Goal: Task Accomplishment & Management: Use online tool/utility

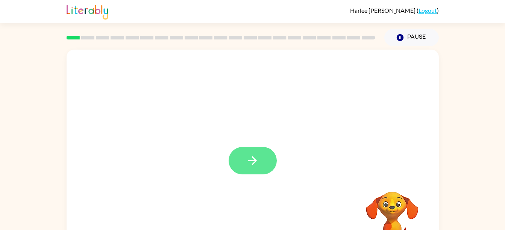
click at [256, 166] on icon "button" at bounding box center [252, 160] width 13 height 13
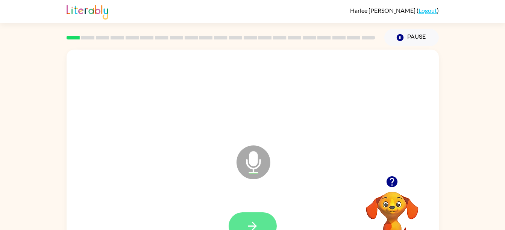
click at [253, 218] on button "button" at bounding box center [253, 225] width 48 height 27
click at [256, 215] on button "button" at bounding box center [253, 225] width 48 height 27
click at [253, 226] on icon "button" at bounding box center [252, 226] width 9 height 9
click at [250, 217] on button "button" at bounding box center [253, 225] width 48 height 27
click at [262, 215] on button "button" at bounding box center [253, 225] width 48 height 27
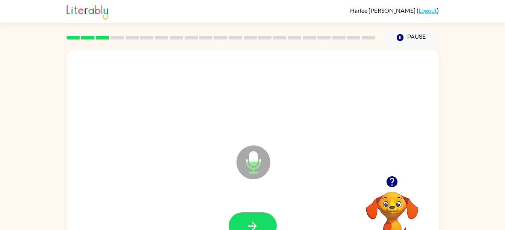
click at [394, 206] on video "Your browser must support playing .mp4 files to use Literably. Please try using…" at bounding box center [392, 217] width 75 height 75
click at [408, 41] on button "Pause Pause" at bounding box center [411, 37] width 55 height 17
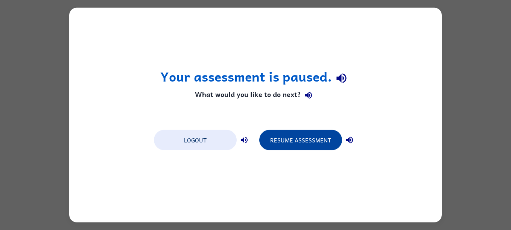
click at [299, 141] on button "Resume Assessment" at bounding box center [300, 140] width 83 height 20
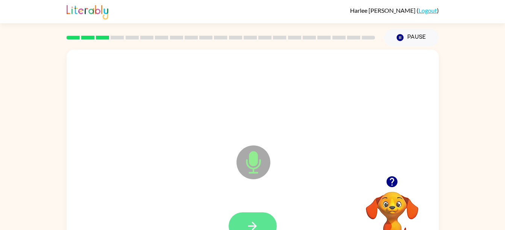
click at [249, 212] on button "button" at bounding box center [253, 225] width 48 height 27
click at [258, 213] on button "button" at bounding box center [253, 225] width 48 height 27
click at [255, 223] on icon "button" at bounding box center [252, 226] width 13 height 13
click at [247, 221] on icon "button" at bounding box center [252, 226] width 13 height 13
click at [254, 218] on button "button" at bounding box center [253, 225] width 48 height 27
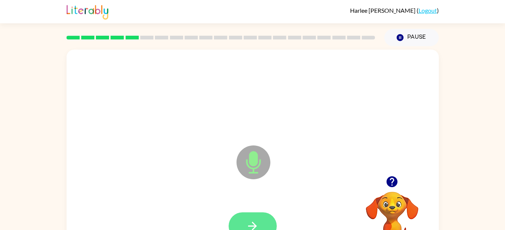
click at [238, 227] on button "button" at bounding box center [253, 225] width 48 height 27
click at [247, 223] on icon "button" at bounding box center [252, 226] width 13 height 13
click at [255, 226] on icon "button" at bounding box center [252, 226] width 9 height 9
click at [248, 212] on button "button" at bounding box center [253, 225] width 48 height 27
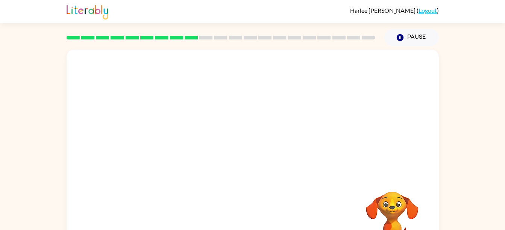
click at [492, 137] on div "Your browser must support playing .mp4 files to use Literably. Please try using…" at bounding box center [252, 155] width 505 height 218
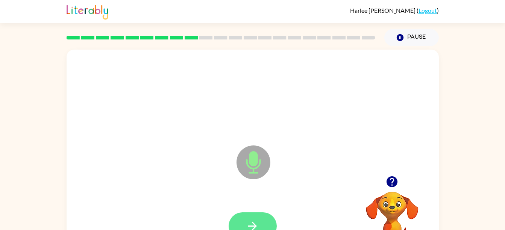
click at [245, 226] on button "button" at bounding box center [253, 225] width 48 height 27
click at [250, 213] on button "button" at bounding box center [253, 225] width 48 height 27
click at [240, 220] on button "button" at bounding box center [253, 225] width 48 height 27
click at [252, 214] on button "button" at bounding box center [253, 225] width 48 height 27
click at [265, 229] on button "button" at bounding box center [253, 225] width 48 height 27
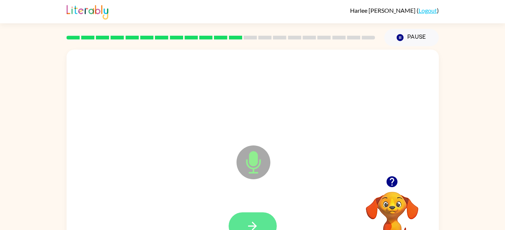
click at [251, 222] on icon "button" at bounding box center [252, 226] width 13 height 13
click at [397, 211] on video "Your browser must support playing .mp4 files to use Literably. Please try using…" at bounding box center [392, 217] width 75 height 75
click at [394, 210] on video "Your browser must support playing .mp4 files to use Literably. Please try using…" at bounding box center [392, 217] width 75 height 75
click at [394, 212] on video "Your browser must support playing .mp4 files to use Literably. Please try using…" at bounding box center [392, 217] width 75 height 75
click at [390, 205] on video "Your browser must support playing .mp4 files to use Literably. Please try using…" at bounding box center [392, 217] width 75 height 75
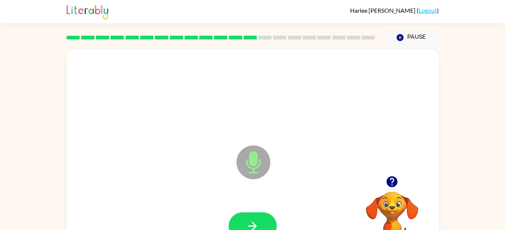
click at [392, 198] on video "Your browser must support playing .mp4 files to use Literably. Please try using…" at bounding box center [392, 217] width 75 height 75
click at [375, 186] on div at bounding box center [392, 181] width 75 height 19
click at [256, 228] on icon "button" at bounding box center [252, 226] width 13 height 13
click at [255, 214] on button "button" at bounding box center [253, 225] width 48 height 27
click at [255, 227] on icon "button" at bounding box center [252, 226] width 9 height 9
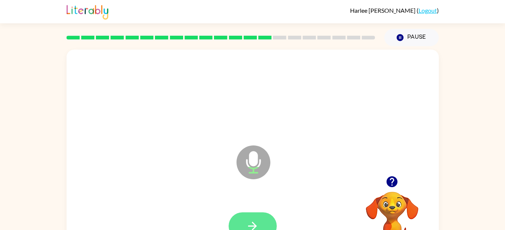
click at [244, 223] on button "button" at bounding box center [253, 225] width 48 height 27
click at [250, 229] on icon "button" at bounding box center [252, 226] width 13 height 13
click at [124, 145] on div "Microphone The Microphone is here when it is your turn to talk" at bounding box center [234, 143] width 321 height 27
click at [246, 223] on icon "button" at bounding box center [252, 226] width 13 height 13
click at [266, 215] on button "button" at bounding box center [253, 225] width 48 height 27
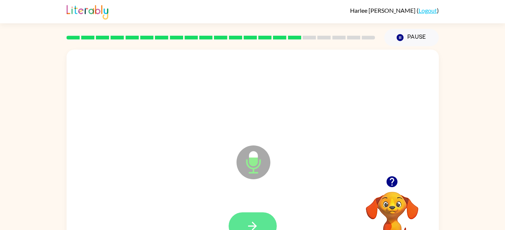
click at [253, 229] on icon "button" at bounding box center [252, 226] width 9 height 9
click at [250, 229] on icon "button" at bounding box center [252, 226] width 13 height 13
click at [238, 221] on button "button" at bounding box center [253, 225] width 48 height 27
click at [253, 219] on button "button" at bounding box center [253, 225] width 48 height 27
click at [258, 212] on button "button" at bounding box center [253, 225] width 48 height 27
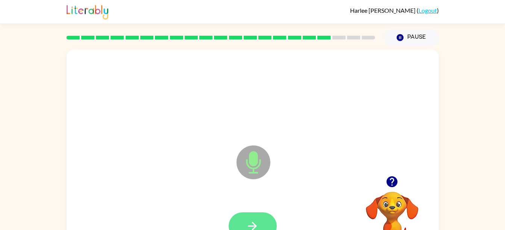
click at [247, 224] on icon "button" at bounding box center [252, 226] width 13 height 13
click at [241, 220] on button "button" at bounding box center [253, 225] width 48 height 27
click at [251, 213] on button "button" at bounding box center [253, 225] width 48 height 27
click at [255, 217] on button "button" at bounding box center [253, 225] width 48 height 27
click at [256, 215] on button "button" at bounding box center [253, 225] width 48 height 27
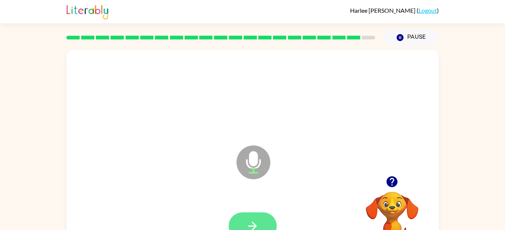
click at [257, 228] on icon "button" at bounding box center [252, 226] width 13 height 13
